Goal: Task Accomplishment & Management: Manage account settings

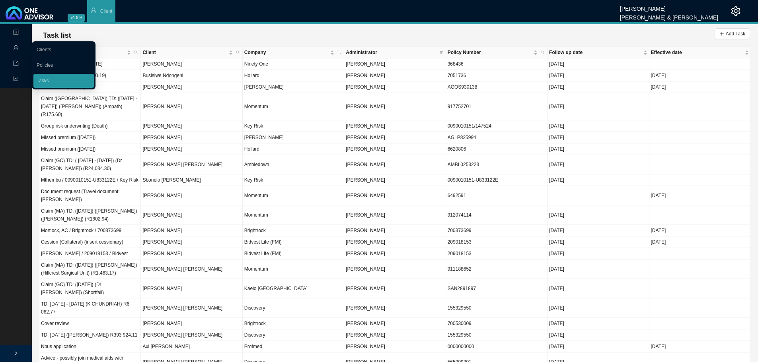
drag, startPoint x: 48, startPoint y: 82, endPoint x: 71, endPoint y: 78, distance: 23.3
click at [48, 82] on link "Tasks" at bounding box center [43, 81] width 12 height 6
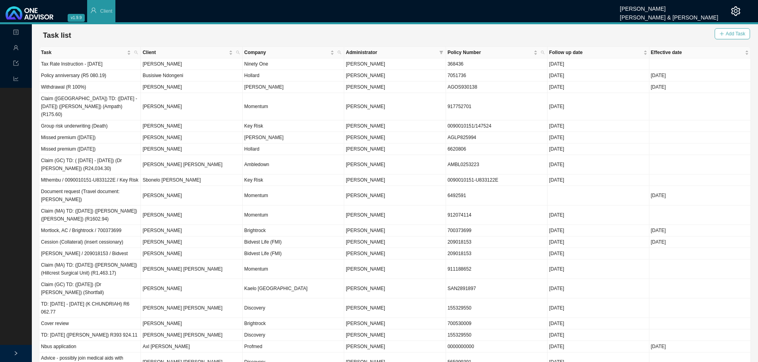
click at [725, 31] on button "Add Task" at bounding box center [731, 33] width 35 height 11
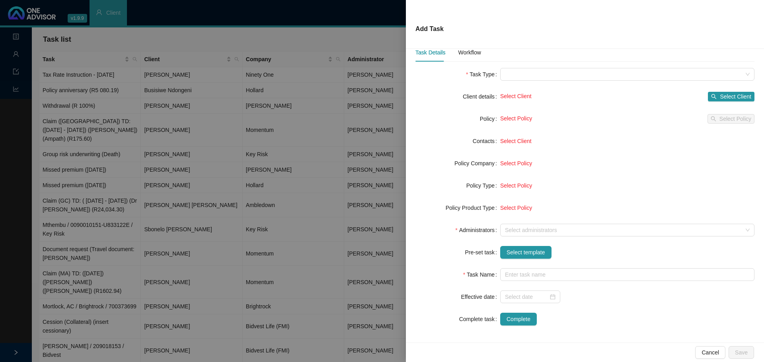
scroll to position [17, 0]
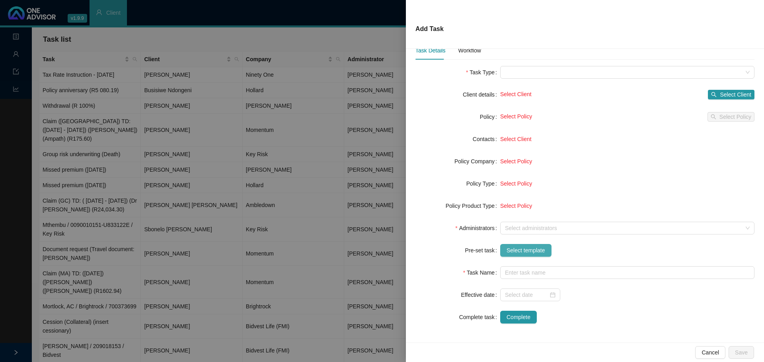
click at [511, 251] on span "Select template" at bounding box center [525, 250] width 39 height 9
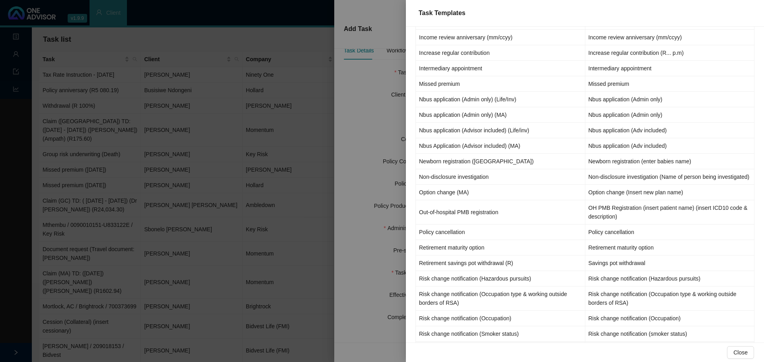
scroll to position [358, 0]
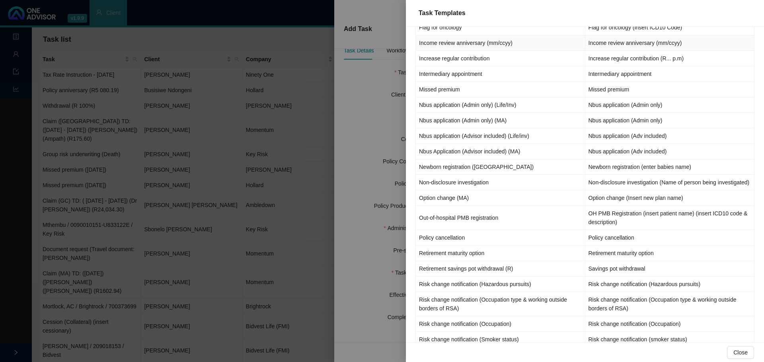
click at [443, 40] on td "Income review anniversary (mm/ccyy)" at bounding box center [500, 43] width 169 height 16
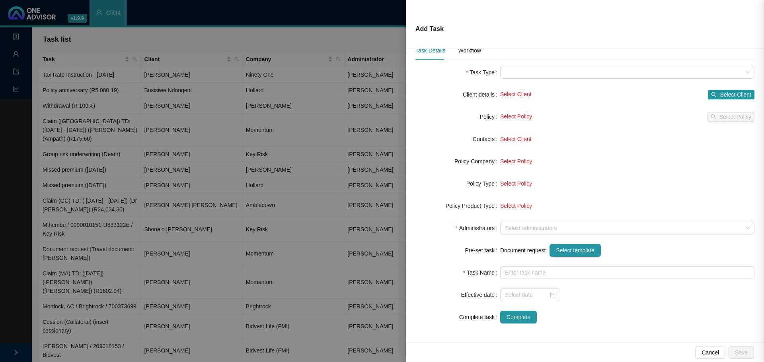
type input "Income review anniversary (mm/ccyy)"
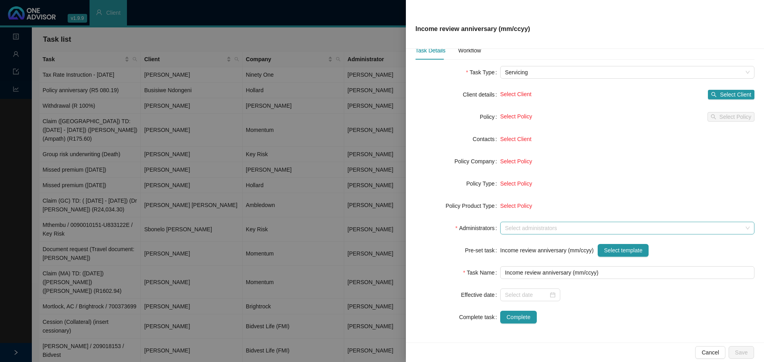
click at [509, 229] on div at bounding box center [623, 228] width 243 height 6
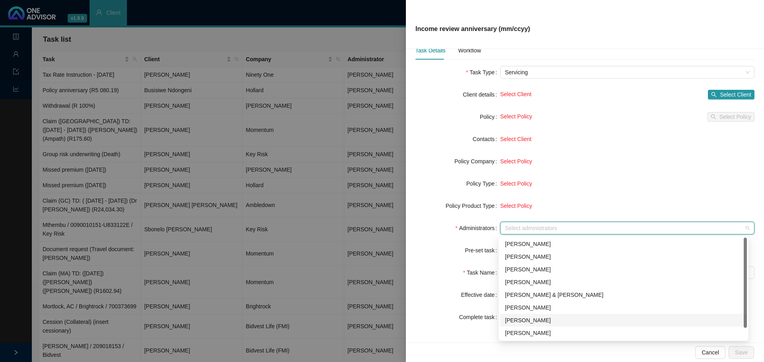
click at [523, 320] on div "[PERSON_NAME]" at bounding box center [623, 320] width 237 height 9
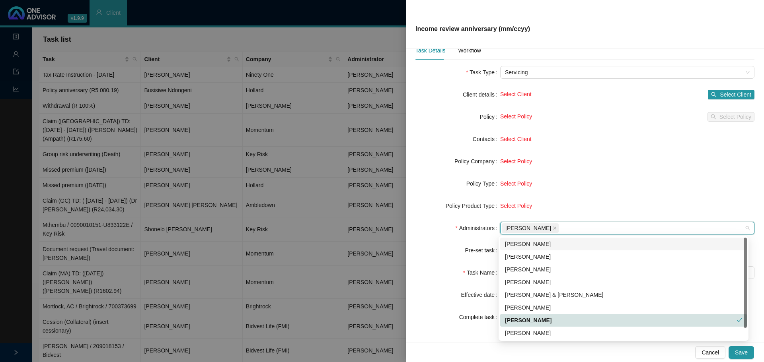
click at [597, 187] on div "Select Policy" at bounding box center [627, 183] width 254 height 9
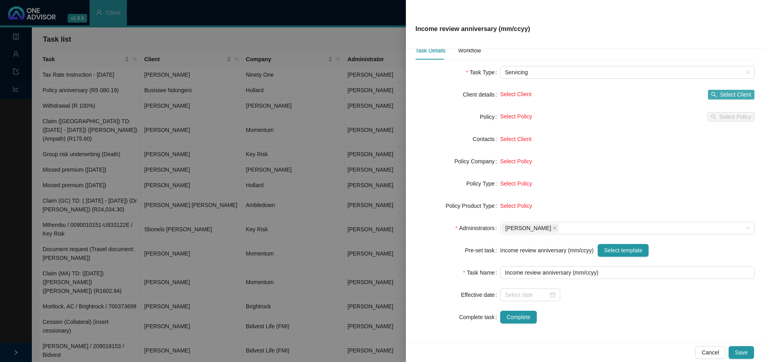
click at [719, 93] on span "Select Client" at bounding box center [734, 94] width 31 height 9
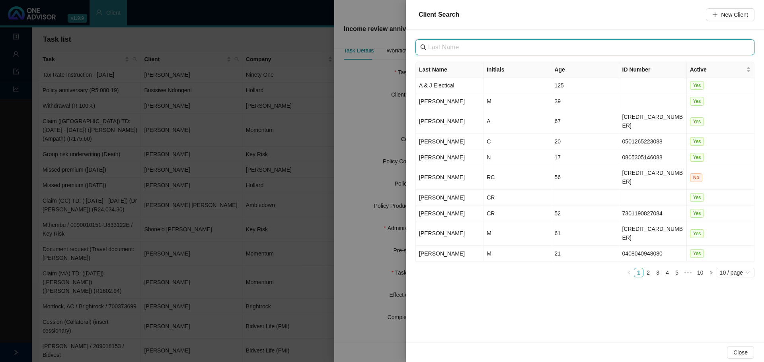
click at [453, 45] on input "text" at bounding box center [585, 48] width 315 height 10
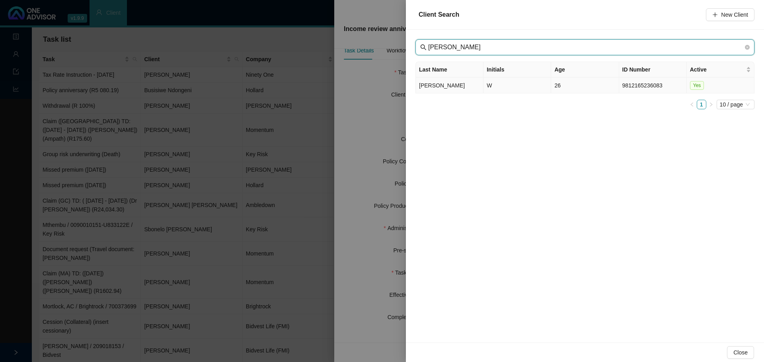
type input "[PERSON_NAME]"
click at [464, 86] on td "[PERSON_NAME]" at bounding box center [450, 86] width 68 height 16
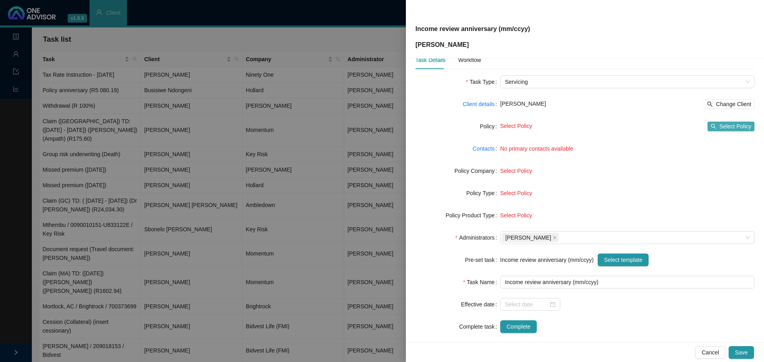
click at [719, 125] on span "Select Policy" at bounding box center [735, 126] width 32 height 9
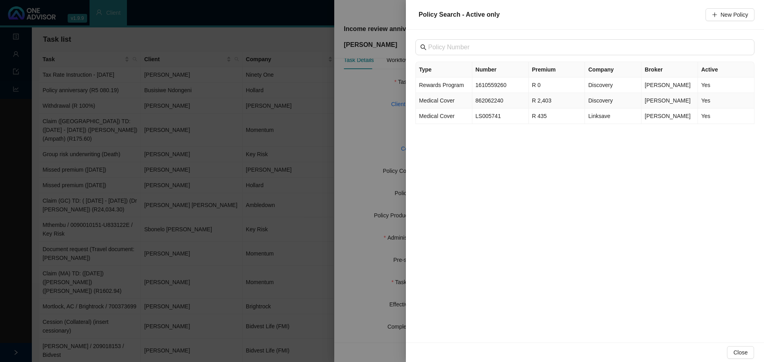
click at [447, 105] on td "Medical Cover" at bounding box center [444, 101] width 56 height 16
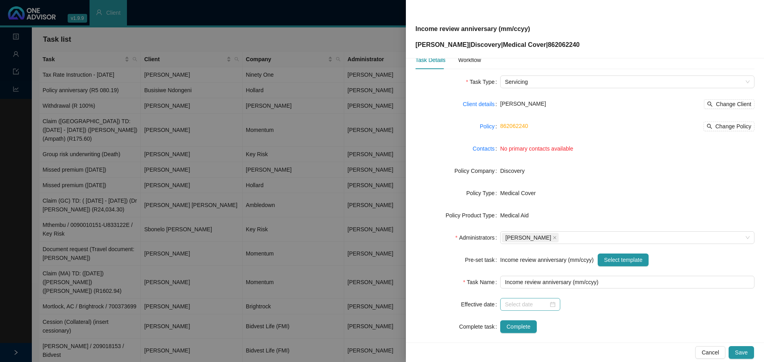
click at [551, 305] on div at bounding box center [530, 304] width 51 height 9
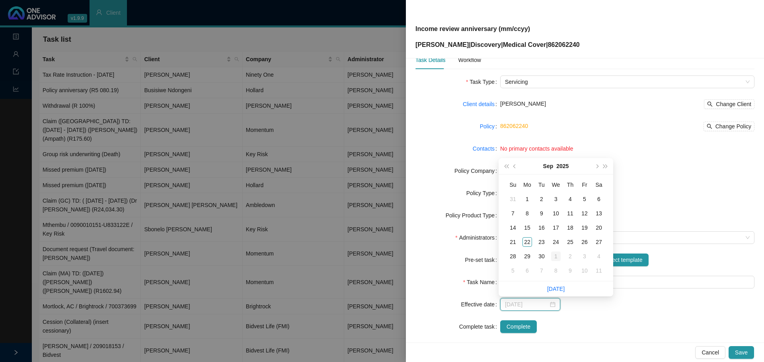
type input "[DATE]"
click at [557, 255] on div "1" at bounding box center [556, 257] width 10 height 10
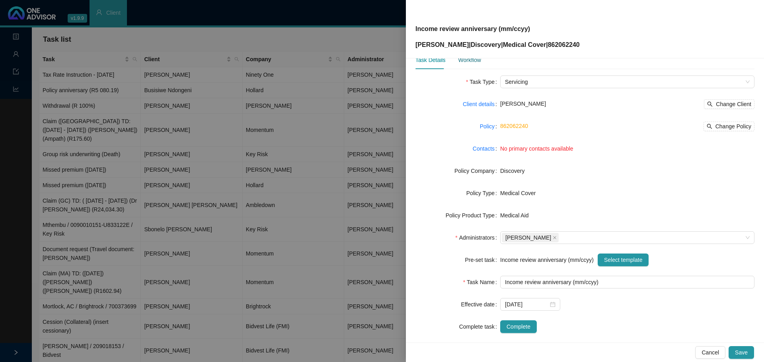
click at [465, 59] on div "Workflow" at bounding box center [469, 60] width 23 height 9
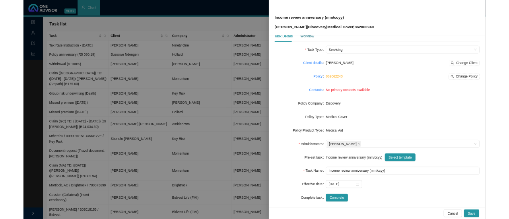
scroll to position [0, 0]
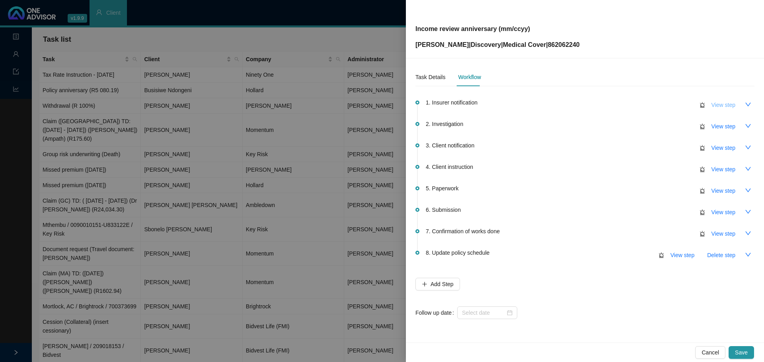
click at [727, 103] on span "View step" at bounding box center [723, 105] width 24 height 9
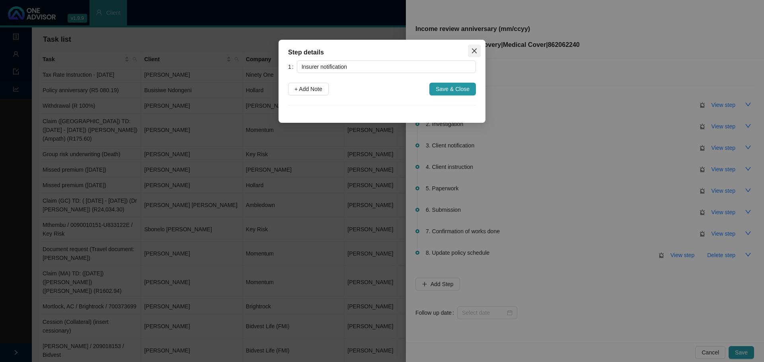
click at [468, 53] on span "Close" at bounding box center [474, 51] width 13 height 6
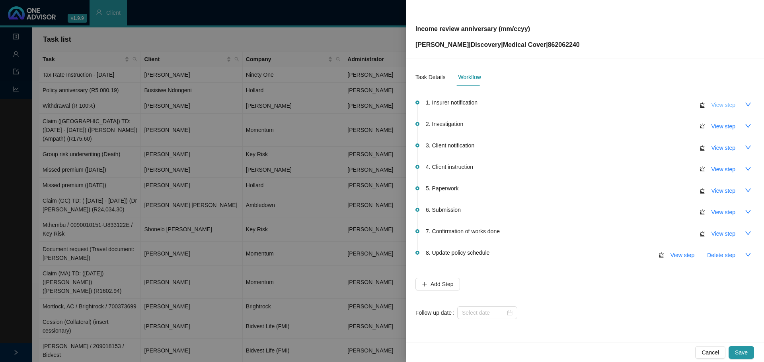
click at [729, 109] on span "View step" at bounding box center [723, 105] width 24 height 9
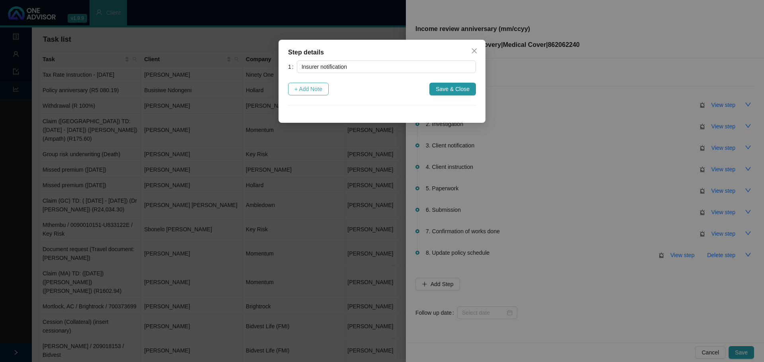
click at [301, 92] on span "+ Add Note" at bounding box center [308, 89] width 28 height 9
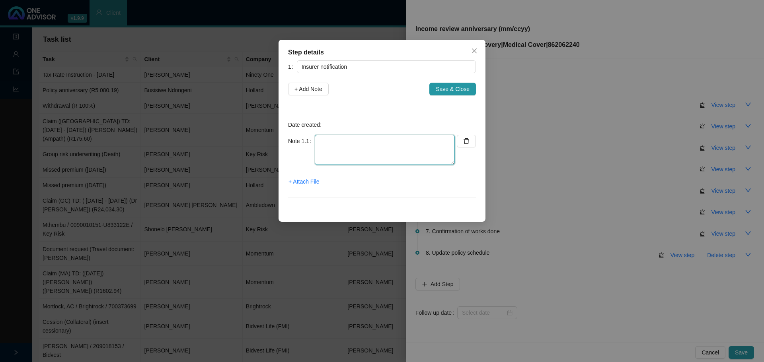
click at [324, 144] on textarea at bounding box center [385, 150] width 140 height 30
type textarea "Notified by client - Member works overseas - Need to investigate the premium go…"
click at [313, 180] on span "+ Attach File" at bounding box center [303, 181] width 31 height 9
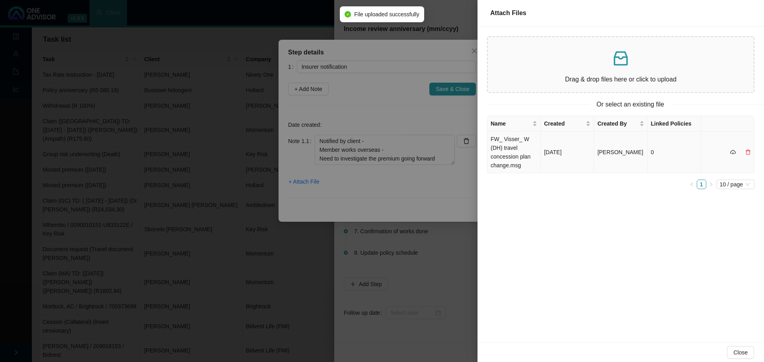
click at [522, 159] on td "FW_ Visser_ W (DH) travel concession plan change.msg" at bounding box center [513, 153] width 53 height 42
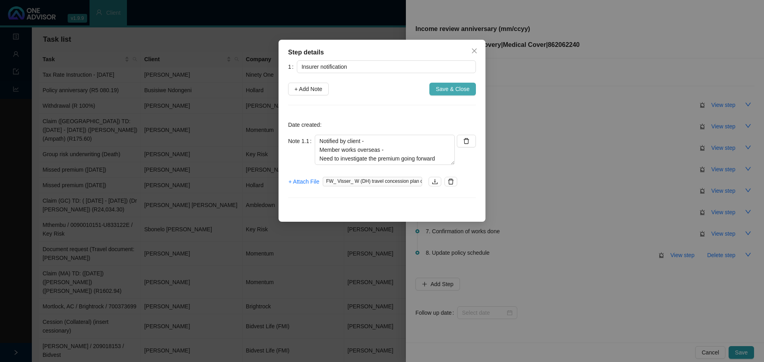
click at [460, 86] on span "Save & Close" at bounding box center [452, 89] width 34 height 9
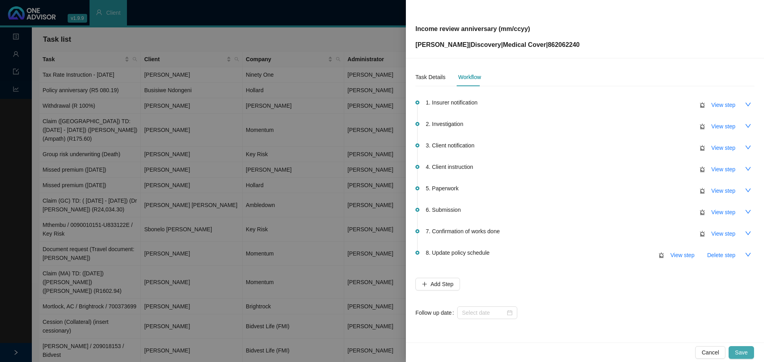
click at [737, 352] on span "Save" at bounding box center [741, 352] width 13 height 9
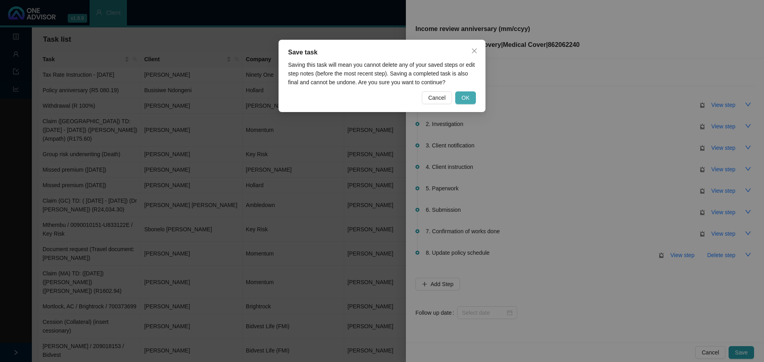
click at [461, 101] on button "OK" at bounding box center [465, 97] width 21 height 13
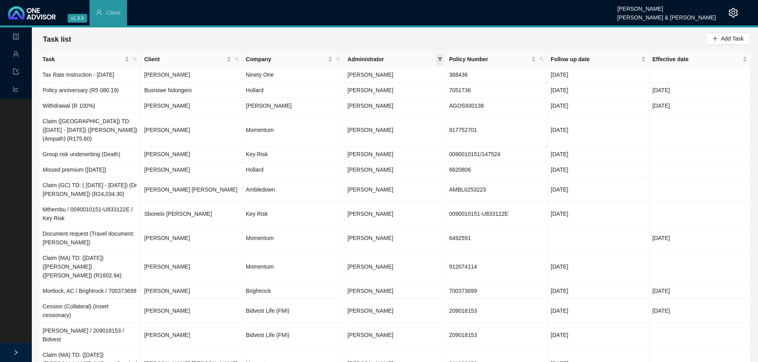
click at [439, 59] on icon "filter" at bounding box center [439, 59] width 4 height 4
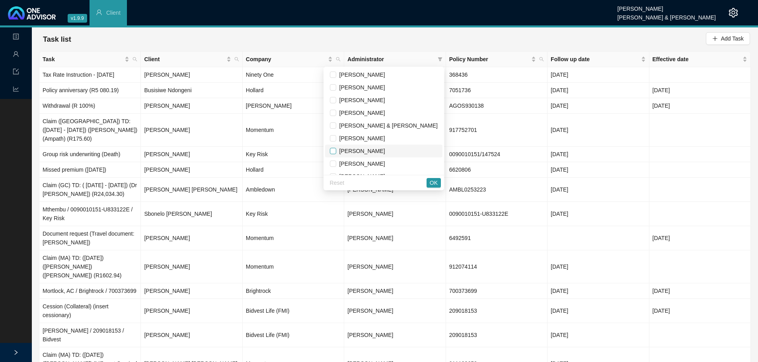
click at [336, 149] on input "checkbox" at bounding box center [333, 151] width 6 height 6
checkbox input "true"
click at [431, 182] on span "OK" at bounding box center [434, 183] width 8 height 9
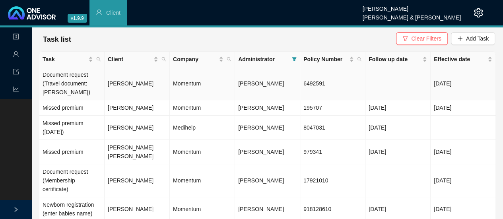
click at [132, 86] on td "[PERSON_NAME]" at bounding box center [137, 83] width 65 height 33
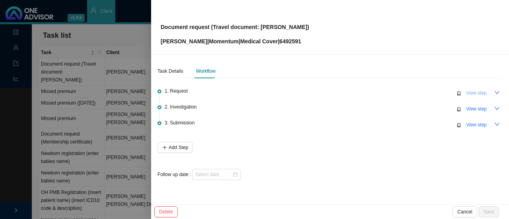
click at [473, 93] on span "View step" at bounding box center [476, 93] width 21 height 8
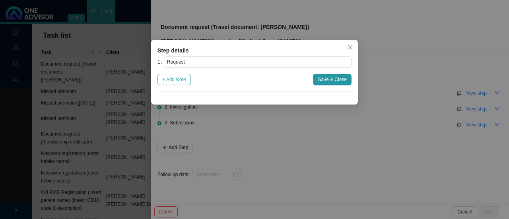
click at [167, 79] on span "+ Add Note" at bounding box center [174, 80] width 24 height 8
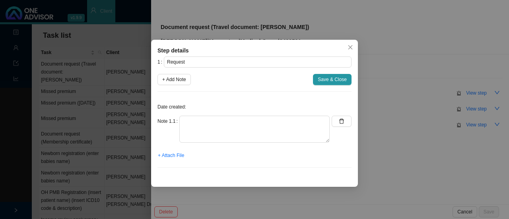
click at [251, 176] on div "Step details 1 Request + Add Note Save & Close Date created: Note 1.1 + Attach …" at bounding box center [254, 113] width 207 height 147
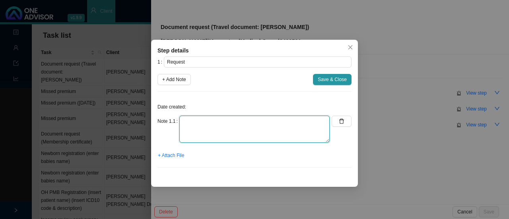
click at [187, 126] on textarea at bounding box center [254, 129] width 150 height 27
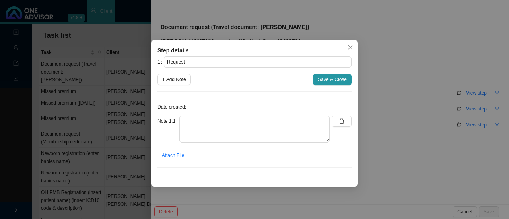
click at [198, 110] on p "Date created:" at bounding box center [254, 107] width 194 height 8
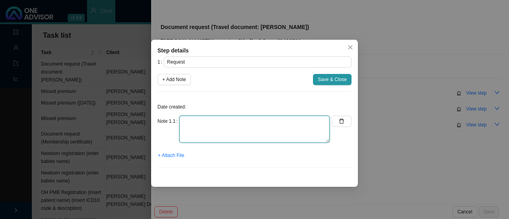
click at [197, 124] on textarea at bounding box center [254, 129] width 150 height 27
paste textarea "[PERSON_NAME] is going overseas to the [GEOGRAPHIC_DATA] and [GEOGRAPHIC_DATA] …"
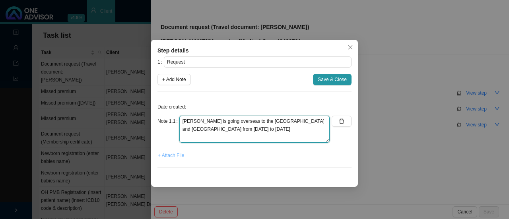
type textarea "[PERSON_NAME] is going overseas to the [GEOGRAPHIC_DATA] and [GEOGRAPHIC_DATA] …"
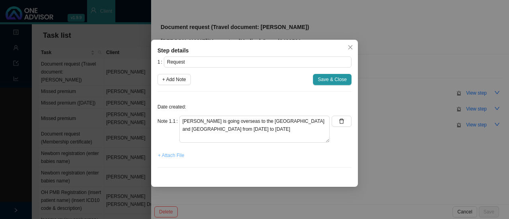
click at [175, 155] on span "+ Attach File" at bounding box center [171, 156] width 26 height 8
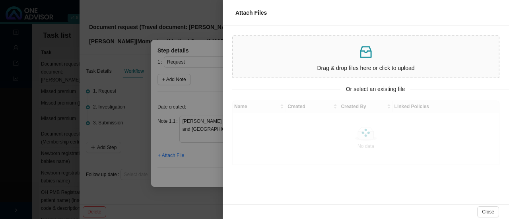
click at [289, 65] on p "Drag & drop files here or click to upload" at bounding box center [365, 68] width 259 height 9
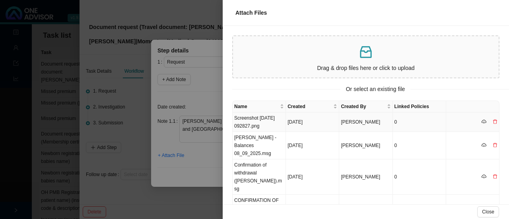
click at [255, 122] on td "Screenshot [DATE] 092827.png" at bounding box center [259, 122] width 53 height 19
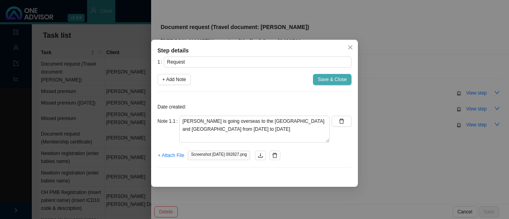
click at [327, 82] on span "Save & Close" at bounding box center [332, 80] width 29 height 8
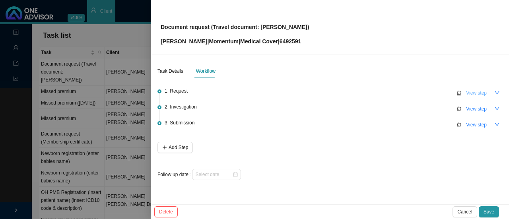
click at [477, 91] on span "View step" at bounding box center [476, 93] width 21 height 8
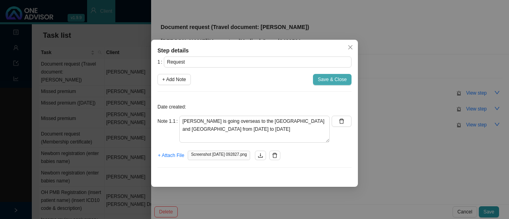
click at [336, 76] on span "Save & Close" at bounding box center [332, 80] width 29 height 8
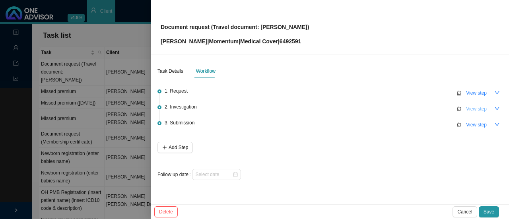
click at [484, 109] on span "View step" at bounding box center [476, 109] width 21 height 8
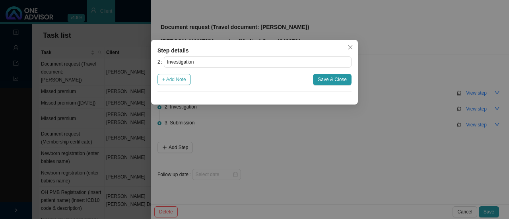
click at [183, 77] on span "+ Add Note" at bounding box center [174, 80] width 24 height 8
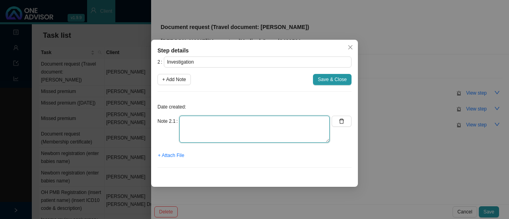
click at [196, 128] on textarea at bounding box center [254, 129] width 150 height 27
type textarea "Download from MH website"
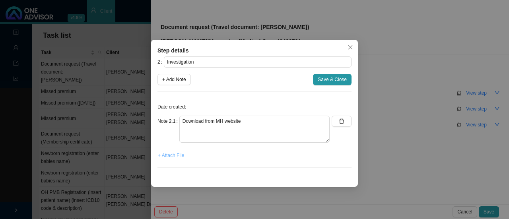
click at [175, 157] on span "+ Attach File" at bounding box center [171, 156] width 26 height 8
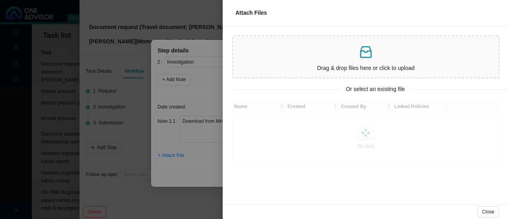
click at [356, 52] on p at bounding box center [365, 52] width 259 height 16
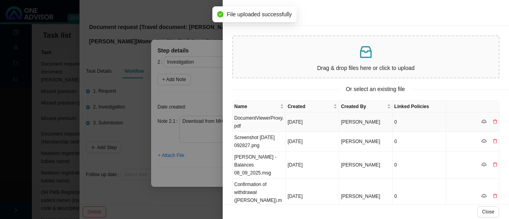
click at [257, 124] on td "DocumentViewerProxy.pdf" at bounding box center [259, 122] width 53 height 19
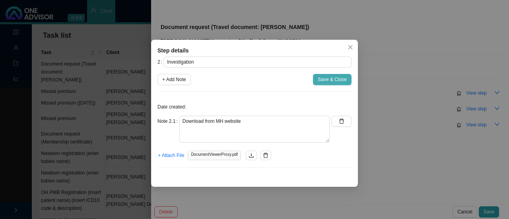
click at [333, 82] on span "Save & Close" at bounding box center [332, 80] width 29 height 8
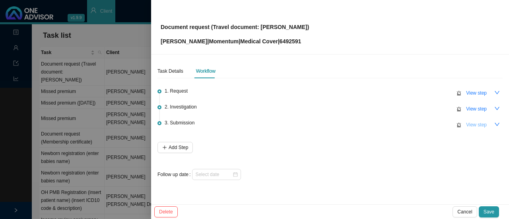
click at [476, 127] on span "View step" at bounding box center [476, 125] width 21 height 8
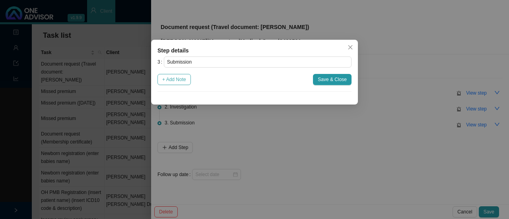
click at [171, 81] on span "+ Add Note" at bounding box center [174, 80] width 24 height 8
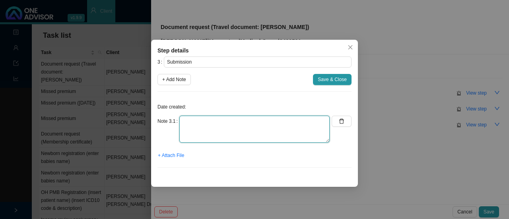
click at [197, 123] on textarea at bounding box center [254, 129] width 150 height 27
type textarea "Travel doc sent to client"
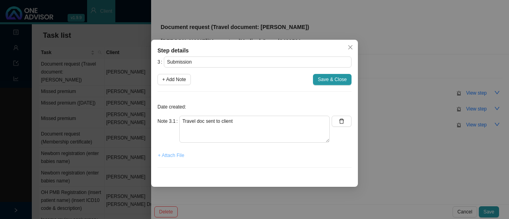
click at [172, 156] on span "+ Attach File" at bounding box center [171, 156] width 26 height 8
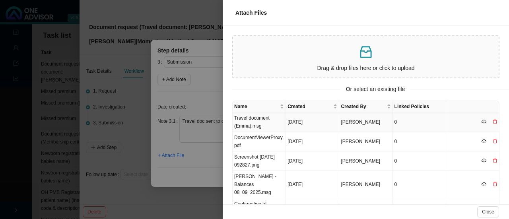
click at [253, 127] on td "Travel document (Emma).msg" at bounding box center [259, 122] width 53 height 19
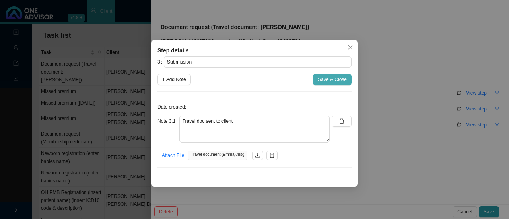
click at [329, 79] on span "Save & Close" at bounding box center [332, 80] width 29 height 8
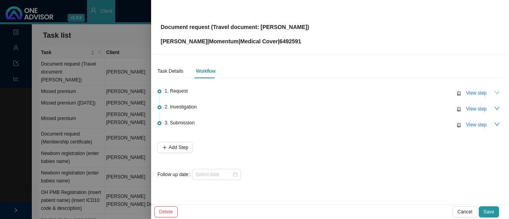
click at [496, 94] on icon "down" at bounding box center [497, 93] width 6 height 6
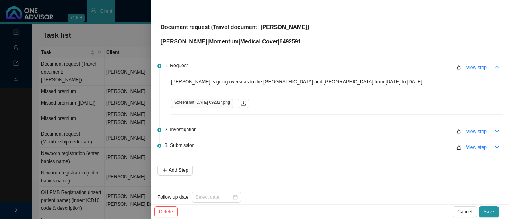
scroll to position [36, 0]
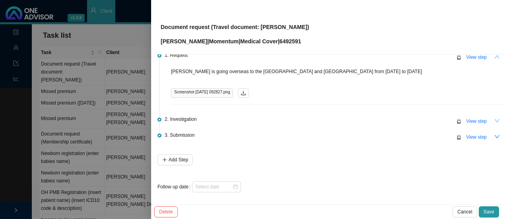
click at [494, 122] on icon "down" at bounding box center [497, 121] width 6 height 6
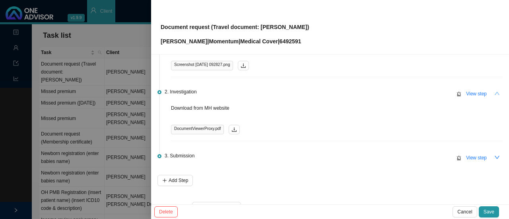
scroll to position [76, 0]
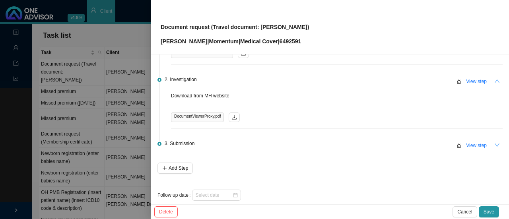
click at [494, 144] on icon "down" at bounding box center [497, 145] width 6 height 6
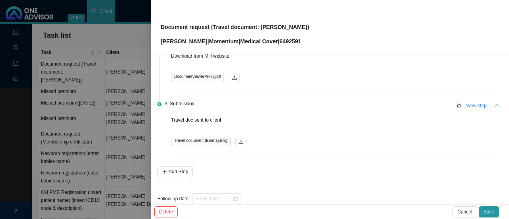
scroll to position [126, 0]
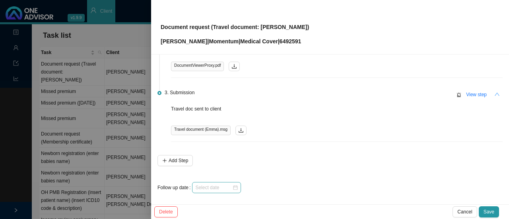
click at [236, 187] on div at bounding box center [216, 188] width 43 height 8
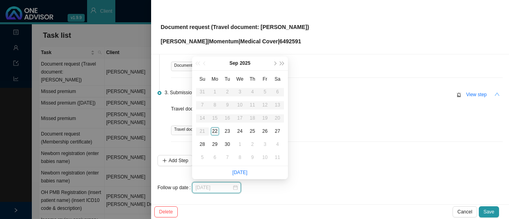
type input "[DATE]"
click at [215, 129] on div "22" at bounding box center [215, 131] width 8 height 8
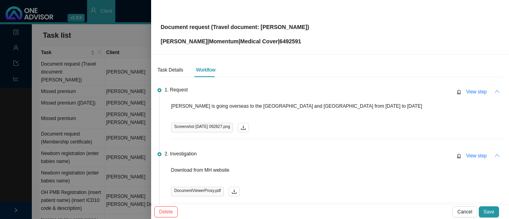
scroll to position [0, 0]
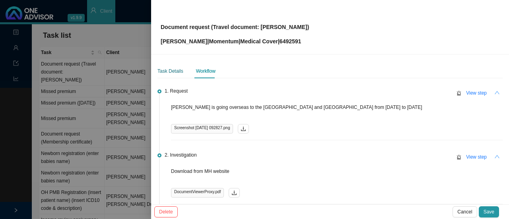
click at [167, 70] on div "Task Details" at bounding box center [170, 71] width 26 height 8
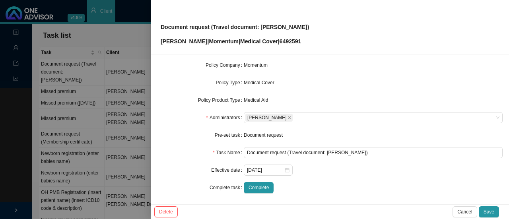
scroll to position [93, 0]
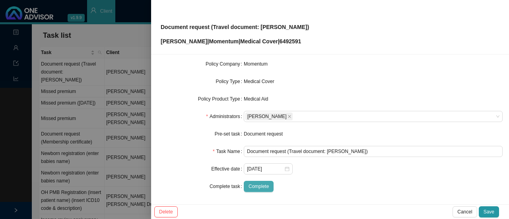
click at [259, 184] on span "Complete" at bounding box center [259, 187] width 20 height 8
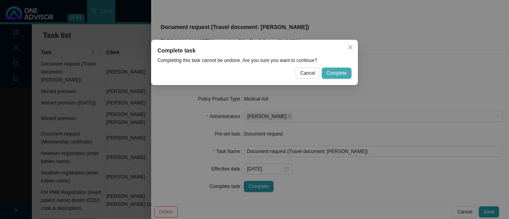
click at [348, 71] on button "Complete" at bounding box center [337, 73] width 30 height 11
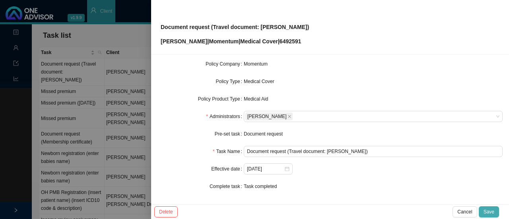
drag, startPoint x: 487, startPoint y: 206, endPoint x: 488, endPoint y: 210, distance: 4.3
click at [487, 206] on div "Delete Cancel Save" at bounding box center [330, 211] width 358 height 15
click at [488, 210] on span "Save" at bounding box center [489, 212] width 11 height 8
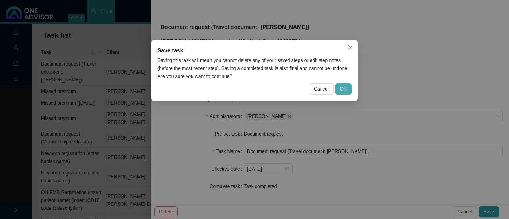
click at [343, 89] on span "OK" at bounding box center [343, 89] width 7 height 8
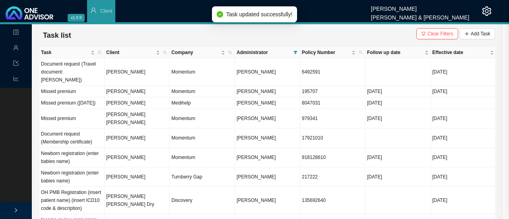
scroll to position [84, 0]
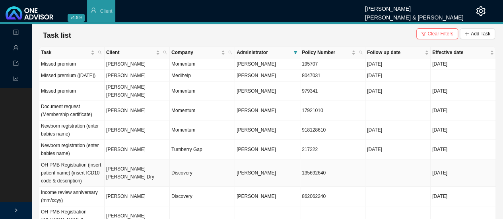
click at [140, 173] on td "[PERSON_NAME] [PERSON_NAME] Dry" at bounding box center [137, 172] width 65 height 27
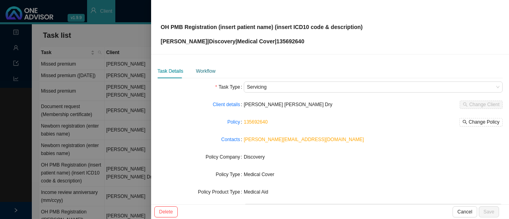
click at [212, 72] on div "Workflow" at bounding box center [205, 71] width 19 height 8
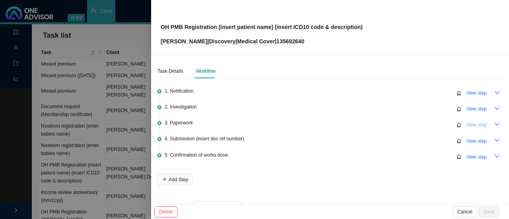
click at [471, 125] on span "View step" at bounding box center [476, 125] width 21 height 8
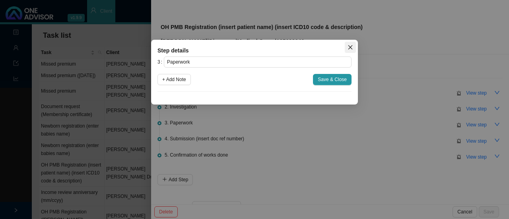
click at [352, 44] on button "Close" at bounding box center [350, 47] width 11 height 11
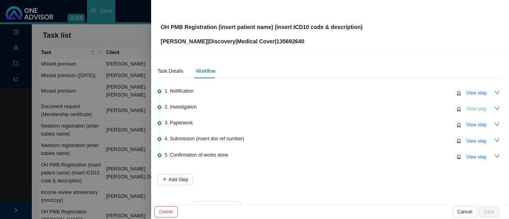
click at [472, 109] on span "View step" at bounding box center [476, 109] width 21 height 8
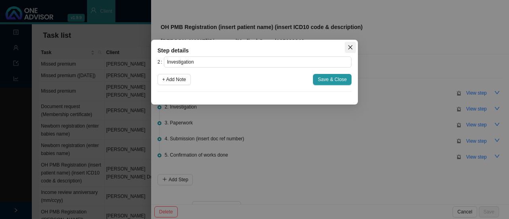
click at [349, 46] on icon "close" at bounding box center [350, 47] width 4 height 4
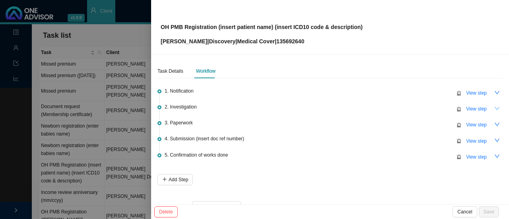
click at [494, 106] on icon "down" at bounding box center [497, 109] width 6 height 6
click at [494, 108] on icon "up" at bounding box center [497, 109] width 6 height 6
click at [494, 90] on icon "down" at bounding box center [497, 93] width 6 height 6
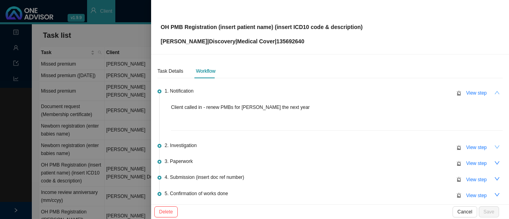
click at [494, 90] on icon "up" at bounding box center [497, 93] width 6 height 6
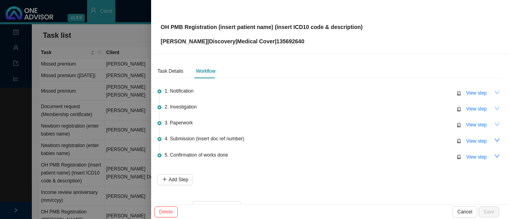
click at [494, 124] on icon "down" at bounding box center [497, 125] width 6 height 6
click at [471, 123] on span "View step" at bounding box center [476, 125] width 21 height 8
type input "Paperwork"
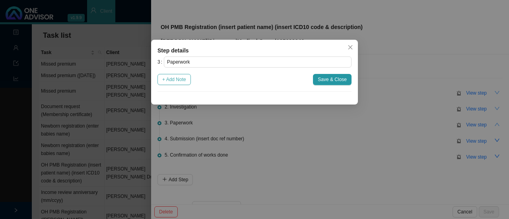
click at [177, 78] on span "+ Add Note" at bounding box center [174, 80] width 24 height 8
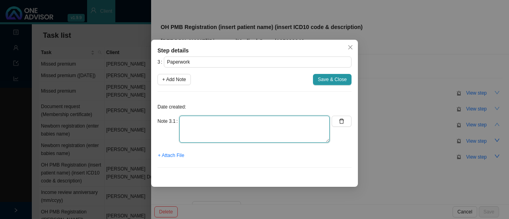
drag, startPoint x: 191, startPoint y: 122, endPoint x: 197, endPoint y: 122, distance: 6.4
click at [191, 123] on textarea at bounding box center [254, 129] width 150 height 27
type textarea "Sent blank PMB form to client"
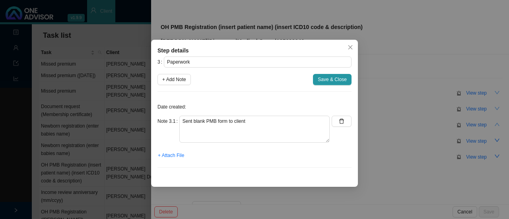
click at [180, 145] on div "Note 3.1 Sent blank PMB form to client" at bounding box center [243, 132] width 172 height 33
click at [173, 158] on span "+ Attach File" at bounding box center [171, 156] width 26 height 8
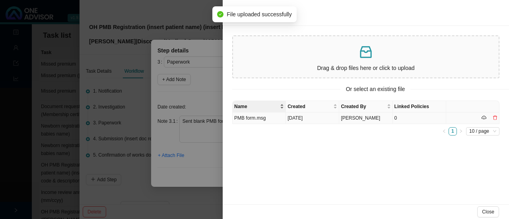
drag, startPoint x: 255, startPoint y: 116, endPoint x: 264, endPoint y: 111, distance: 11.4
click at [254, 116] on td "PMB form.msg" at bounding box center [259, 119] width 53 height 12
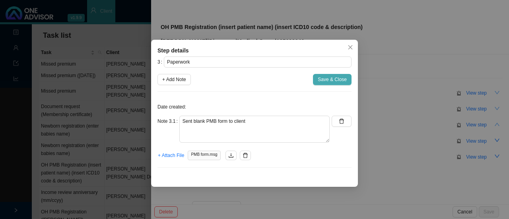
click at [333, 80] on span "Save & Close" at bounding box center [332, 80] width 29 height 8
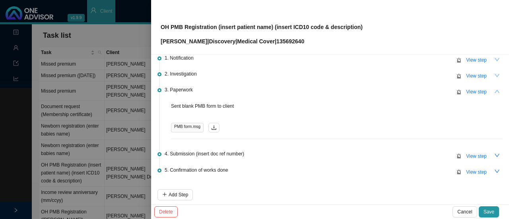
scroll to position [67, 0]
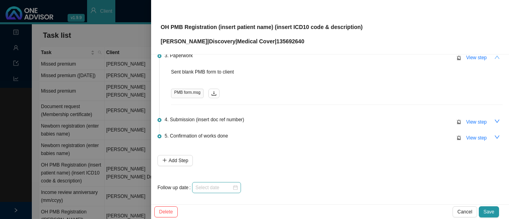
click at [235, 187] on div at bounding box center [216, 188] width 43 height 8
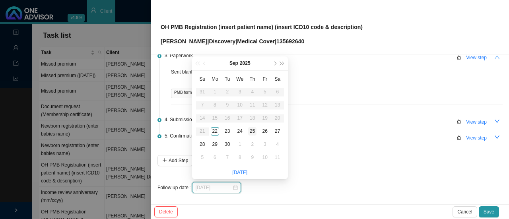
type input "[DATE]"
click at [253, 132] on div "25" at bounding box center [252, 131] width 8 height 8
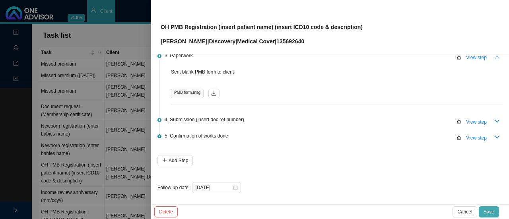
click at [492, 212] on span "Save" at bounding box center [489, 212] width 11 height 8
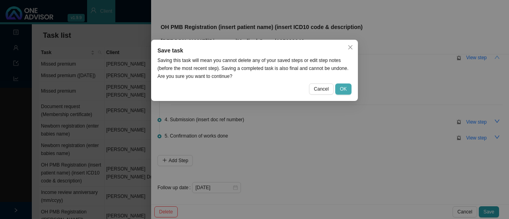
click at [342, 89] on span "OK" at bounding box center [343, 89] width 7 height 8
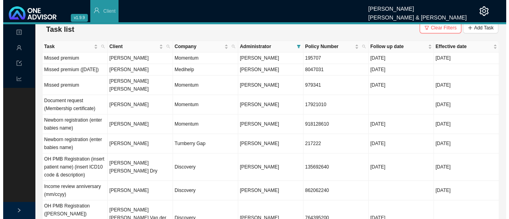
scroll to position [0, 0]
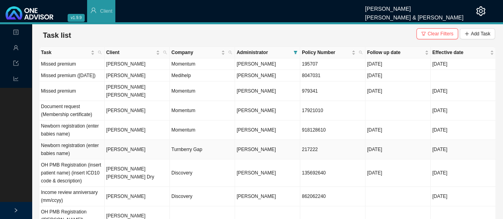
click at [173, 148] on td "Turnberry Gap" at bounding box center [202, 149] width 65 height 19
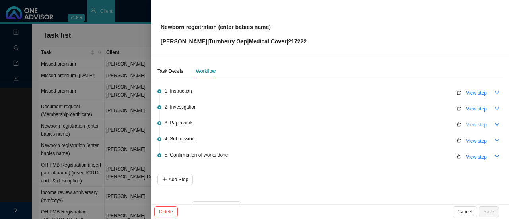
click at [466, 125] on span "View step" at bounding box center [476, 125] width 21 height 8
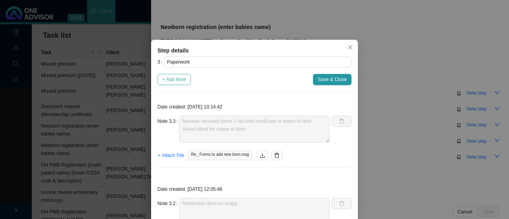
click at [165, 81] on span "+ Add Note" at bounding box center [174, 80] width 24 height 8
type textarea "Member returned forms // No birth certificate or notice of birth Asked client f…"
type textarea "Reminded client on w/app"
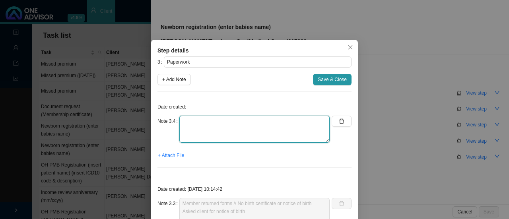
click at [189, 134] on textarea at bounding box center [254, 129] width 150 height 27
type textarea "R"
drag, startPoint x: 274, startPoint y: 127, endPoint x: 134, endPoint y: 127, distance: 140.4
click at [134, 127] on div "Step details 3 Paperwork + Add Note Save & Close Date created: Note 3.4 W/app r…" at bounding box center [254, 109] width 509 height 219
type textarea "W/app reminder - notice of birth required"
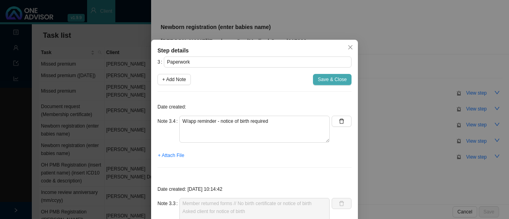
click at [332, 79] on span "Save & Close" at bounding box center [332, 80] width 29 height 8
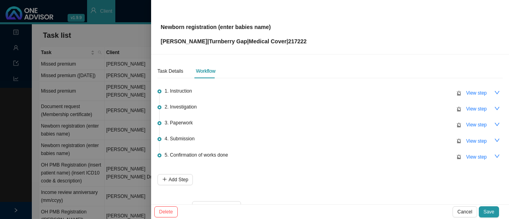
scroll to position [19, 0]
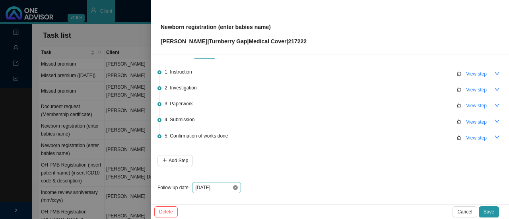
click at [233, 187] on icon "close-circle" at bounding box center [235, 187] width 5 height 5
click at [235, 189] on div at bounding box center [216, 188] width 43 height 8
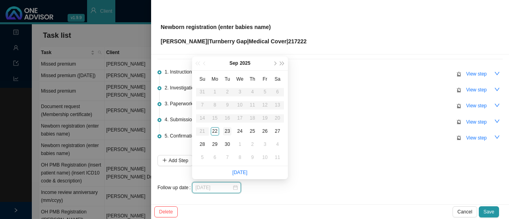
type input "[DATE]"
click at [229, 130] on div "23" at bounding box center [227, 131] width 8 height 8
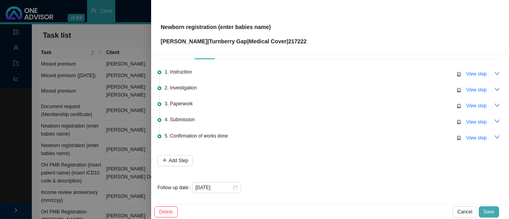
click at [488, 211] on span "Save" at bounding box center [489, 212] width 11 height 8
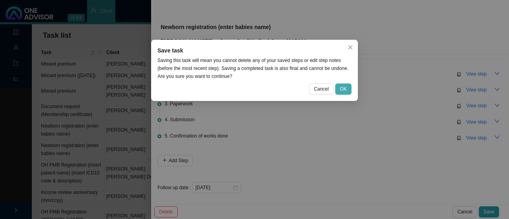
click at [345, 90] on span "OK" at bounding box center [343, 89] width 7 height 8
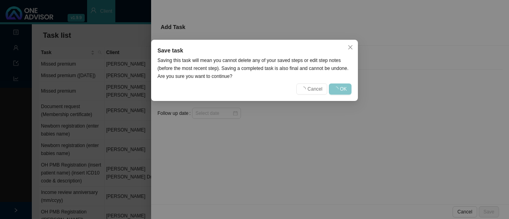
scroll to position [0, 0]
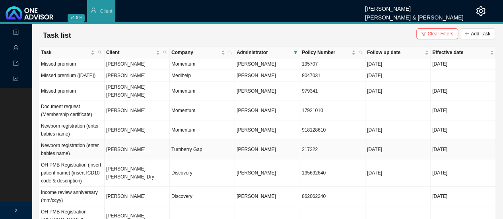
click at [182, 152] on td "Turnberry Gap" at bounding box center [202, 149] width 65 height 19
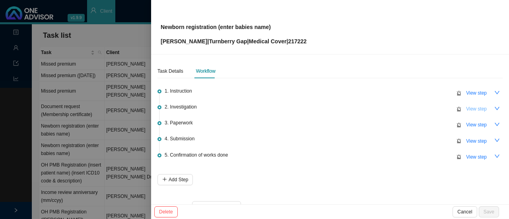
click at [469, 109] on span "View step" at bounding box center [476, 109] width 21 height 8
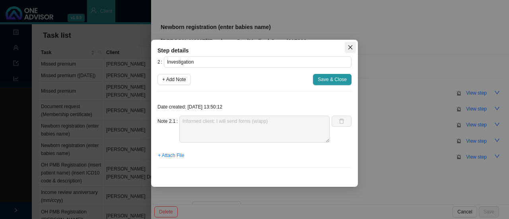
click at [352, 48] on icon "close" at bounding box center [351, 48] width 6 height 6
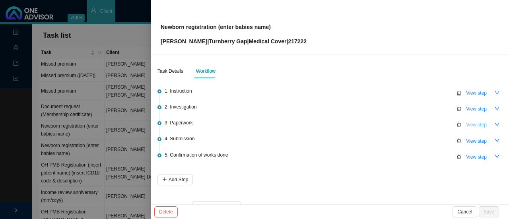
click at [466, 124] on span "View step" at bounding box center [476, 125] width 21 height 8
type input "Paperwork"
type textarea "W/app reminder - notice of birth required"
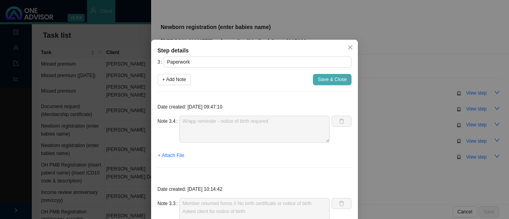
click at [323, 75] on button "Save & Close" at bounding box center [332, 79] width 39 height 11
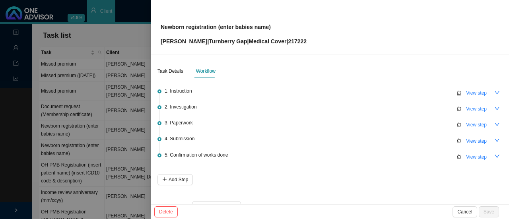
click at [128, 126] on div at bounding box center [254, 109] width 509 height 219
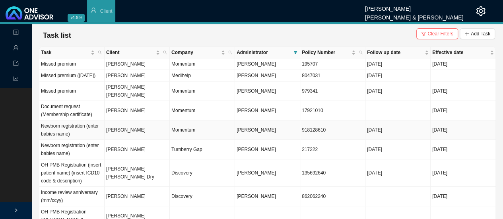
click at [146, 132] on td "[PERSON_NAME]" at bounding box center [137, 130] width 65 height 19
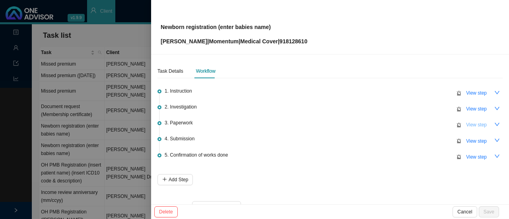
click at [470, 124] on span "View step" at bounding box center [476, 125] width 21 height 8
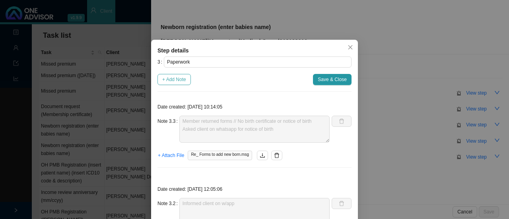
click at [163, 82] on span "+ Add Note" at bounding box center [174, 80] width 24 height 8
type textarea "Member returned forms // No birth certificate or notice of birth Asked client o…"
type textarea "Informed client on w/app"
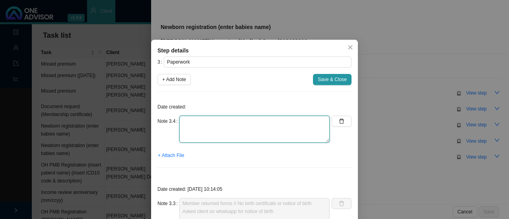
click at [194, 128] on textarea at bounding box center [254, 129] width 150 height 27
paste textarea "W/app reminder - notice of birth required"
type textarea "W/app reminder - notice of birth required"
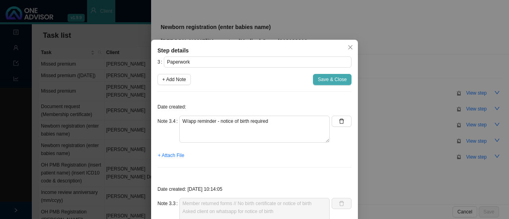
click at [326, 75] on button "Save & Close" at bounding box center [332, 79] width 39 height 11
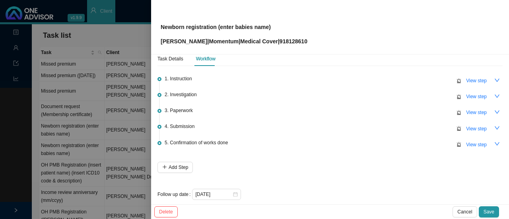
scroll to position [19, 0]
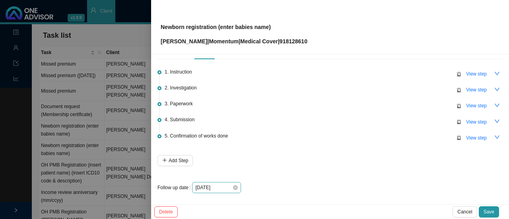
click at [231, 189] on div "[DATE]" at bounding box center [216, 188] width 43 height 8
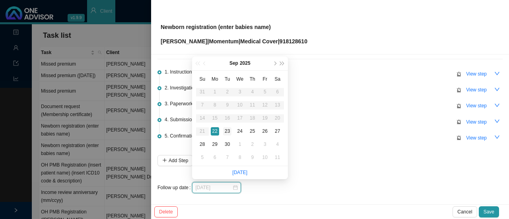
type input "[DATE]"
click at [226, 126] on td "23" at bounding box center [227, 131] width 13 height 13
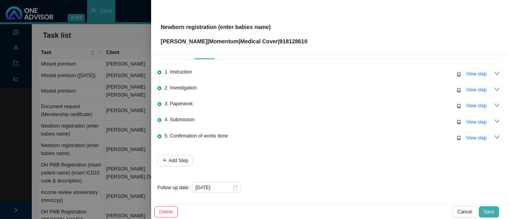
click at [490, 211] on span "Save" at bounding box center [489, 212] width 11 height 8
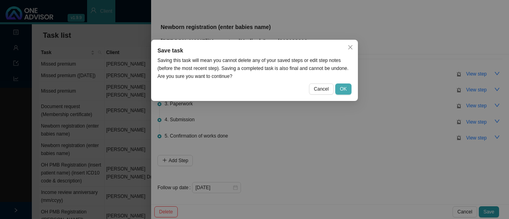
click at [346, 87] on span "OK" at bounding box center [343, 89] width 7 height 8
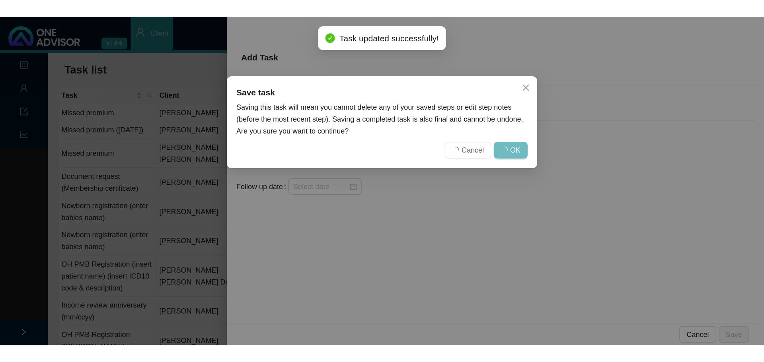
scroll to position [0, 0]
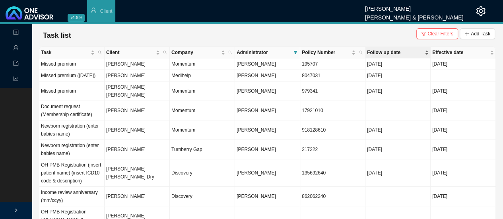
click at [377, 51] on span "Follow up date" at bounding box center [395, 53] width 56 height 8
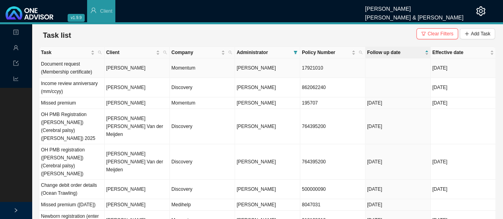
click at [116, 71] on td "[PERSON_NAME]" at bounding box center [137, 67] width 65 height 19
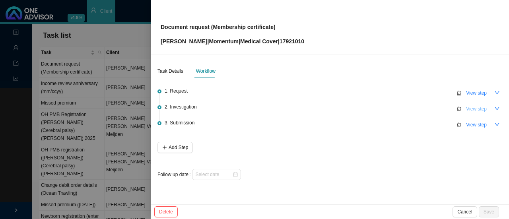
click at [479, 108] on span "View step" at bounding box center [476, 109] width 21 height 8
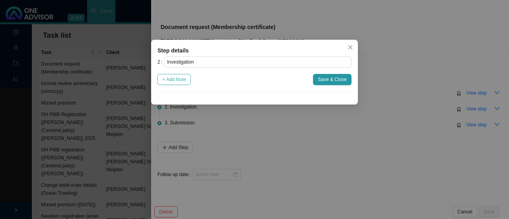
click at [175, 77] on span "+ Add Note" at bounding box center [174, 80] width 24 height 8
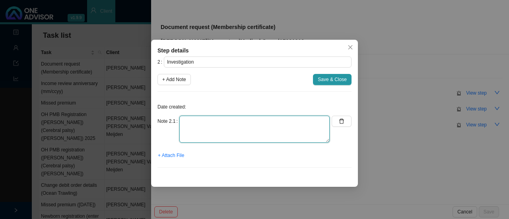
click at [202, 125] on textarea at bounding box center [254, 129] width 150 height 27
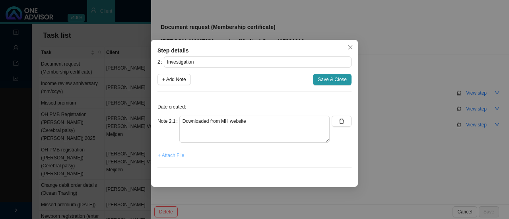
click at [167, 156] on span "+ Attach File" at bounding box center [171, 156] width 26 height 8
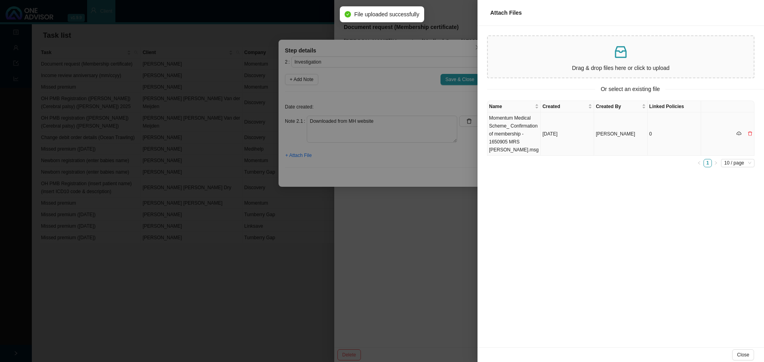
click at [510, 128] on td "Momentum Medical Scheme_ Confirmation of membership - 1650905 MRS [PERSON_NAME]…" at bounding box center [513, 134] width 53 height 43
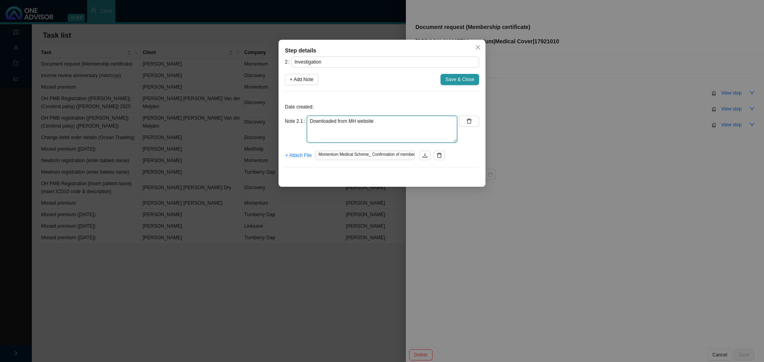
click at [381, 120] on textarea "Downloaded from MH website" at bounding box center [382, 129] width 150 height 27
drag, startPoint x: 337, startPoint y: 120, endPoint x: 342, endPoint y: 123, distance: 6.2
click at [336, 120] on textarea "Downloaded from MH website" at bounding box center [382, 129] width 150 height 27
type textarea "Downloaded & Emailed from MH website"
click at [302, 154] on span "+ Attach File" at bounding box center [298, 156] width 26 height 8
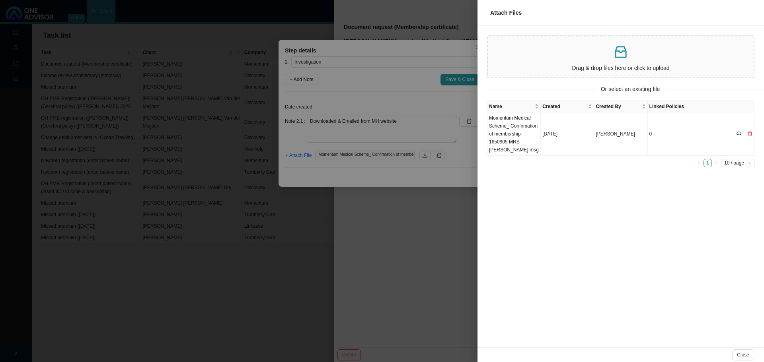
click at [538, 61] on div "Drag & drop files here or click to upload" at bounding box center [620, 56] width 259 height 35
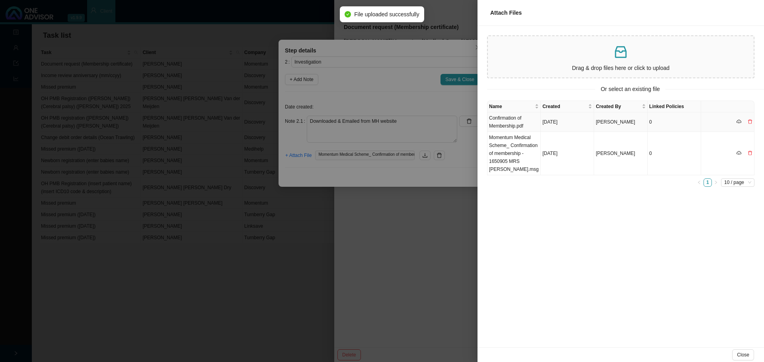
click at [507, 122] on td "Confirmation of Membership.pdf" at bounding box center [513, 122] width 53 height 19
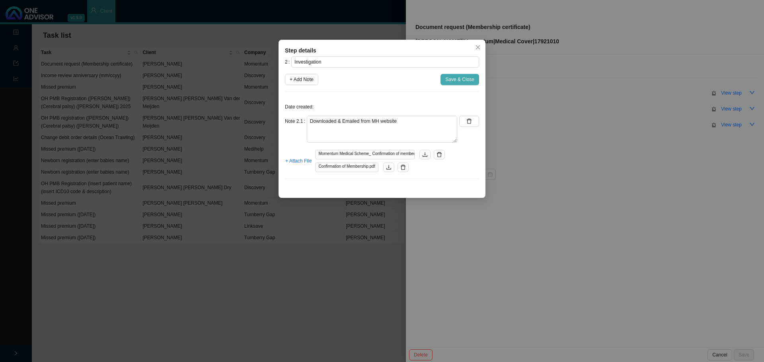
click at [453, 77] on span "Save & Close" at bounding box center [459, 80] width 29 height 8
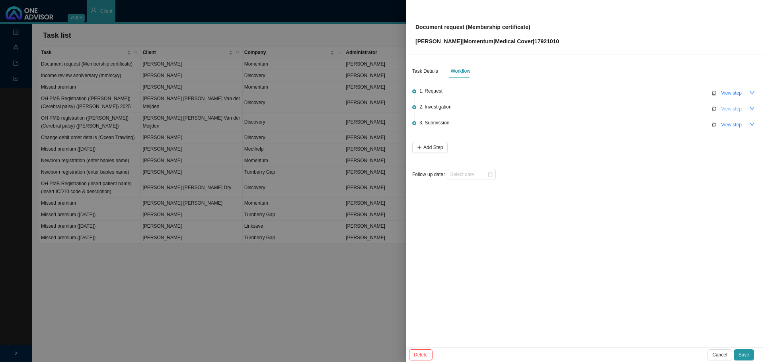
click at [732, 108] on span "View step" at bounding box center [731, 109] width 21 height 8
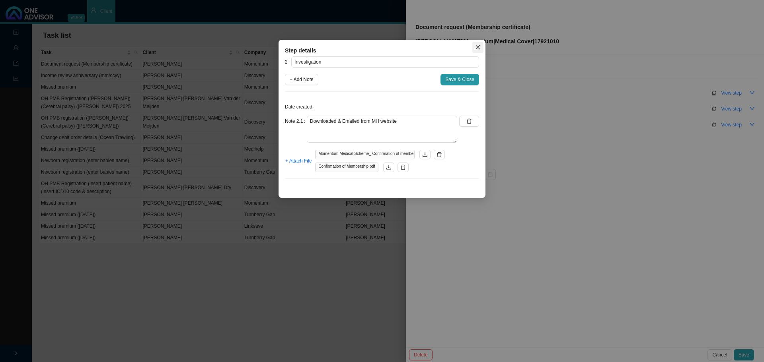
click at [481, 48] on span "Close" at bounding box center [477, 48] width 11 height 6
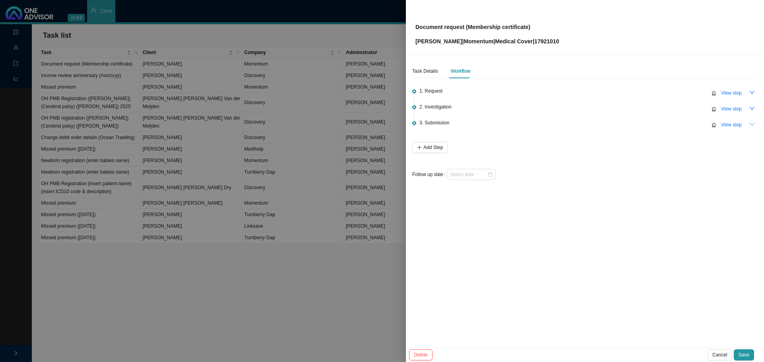
click at [746, 122] on button "button" at bounding box center [751, 124] width 11 height 11
click at [738, 124] on span "View step" at bounding box center [731, 125] width 21 height 8
type input "Submission"
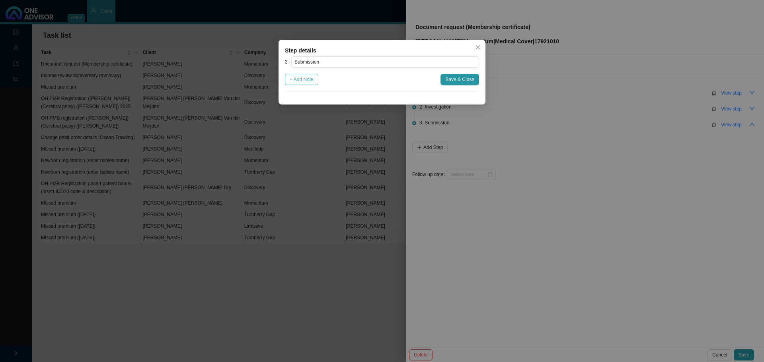
click at [301, 81] on span "+ Add Note" at bounding box center [302, 80] width 24 height 8
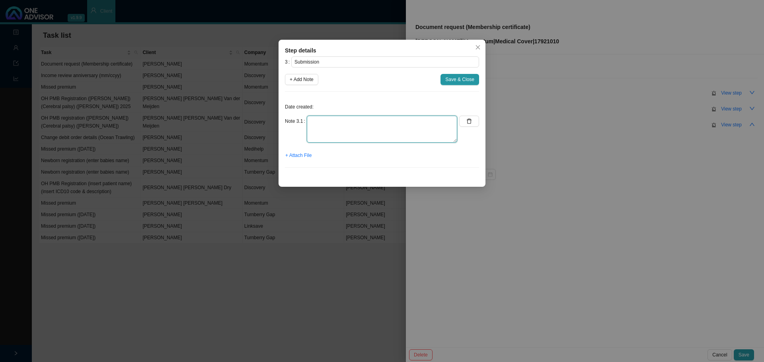
click at [318, 122] on textarea at bounding box center [382, 129] width 150 height 27
type textarea "Membership certificate sent to [PERSON_NAME]"
click at [299, 156] on span "+ Attach File" at bounding box center [298, 156] width 26 height 8
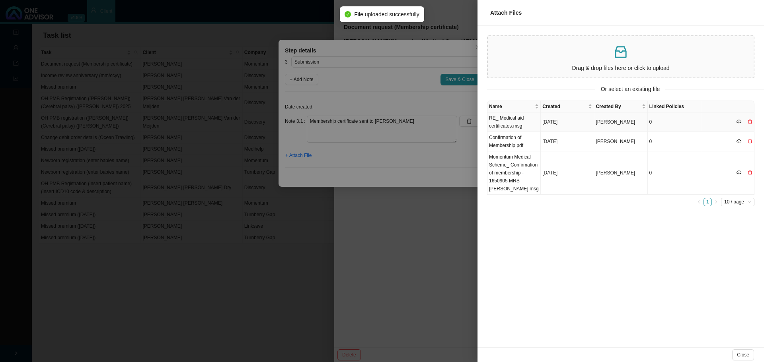
click at [517, 124] on td "RE_ Medical aid certificates.msg" at bounding box center [513, 122] width 53 height 19
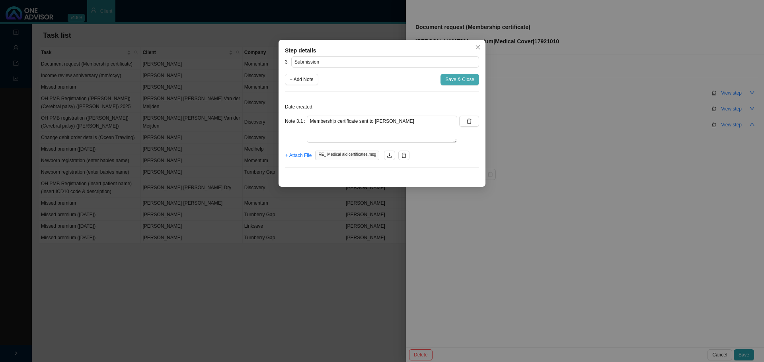
click at [470, 80] on span "Save & Close" at bounding box center [459, 80] width 29 height 8
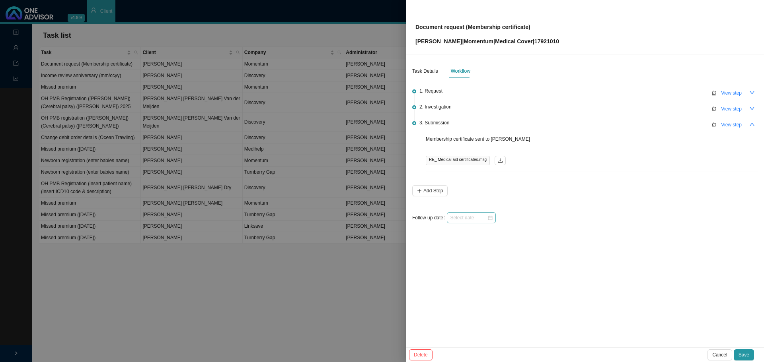
click at [494, 219] on div at bounding box center [471, 217] width 49 height 11
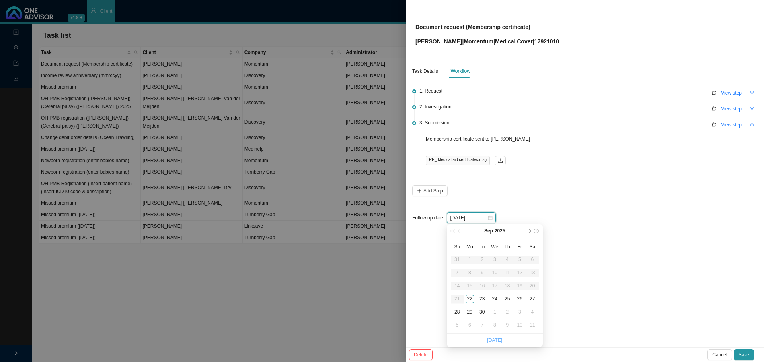
type input "[DATE]"
click at [482, 300] on div "23" at bounding box center [482, 299] width 8 height 8
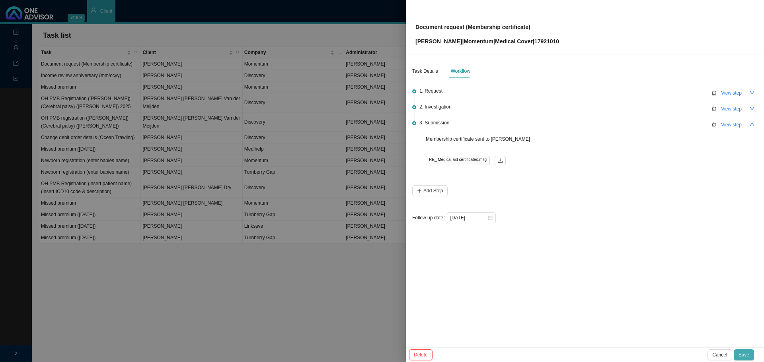
click at [744, 353] on span "Save" at bounding box center [743, 355] width 11 height 8
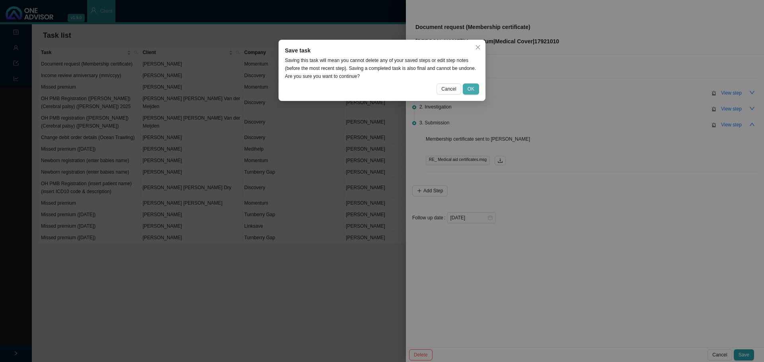
click at [470, 89] on span "OK" at bounding box center [470, 89] width 7 height 8
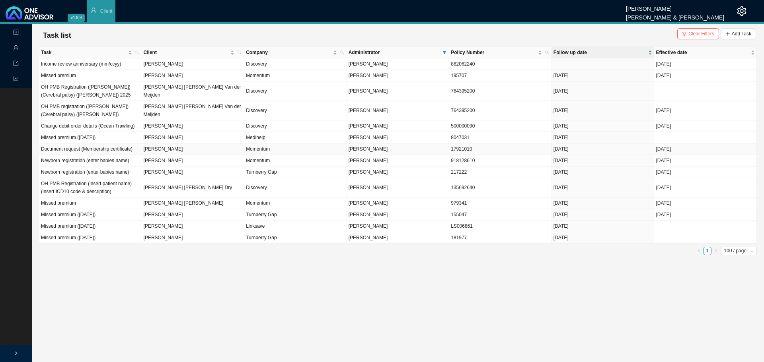
click at [184, 148] on td "[PERSON_NAME]" at bounding box center [193, 150] width 103 height 12
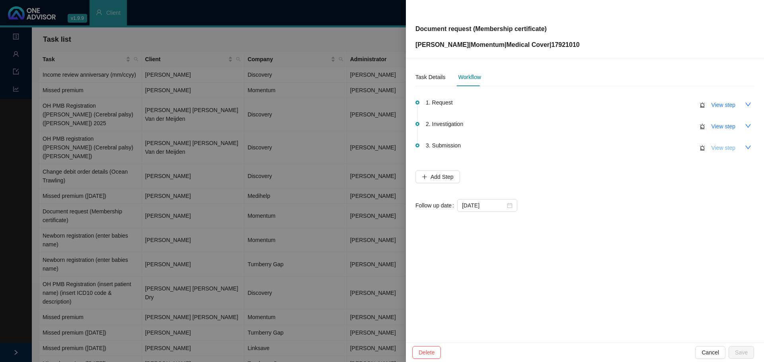
click at [722, 149] on span "View step" at bounding box center [723, 148] width 24 height 9
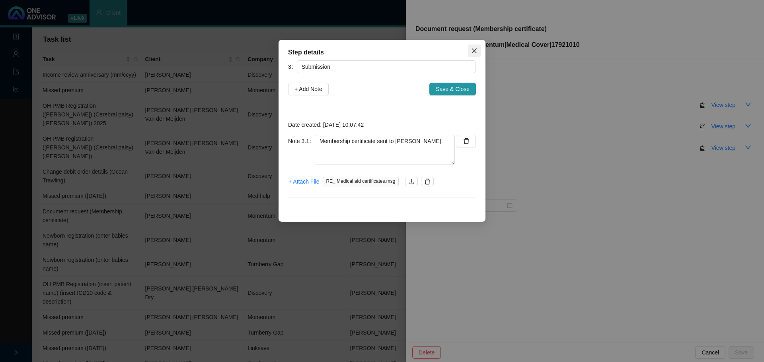
click at [472, 53] on icon "close" at bounding box center [474, 51] width 5 height 5
